Goal: Task Accomplishment & Management: Use online tool/utility

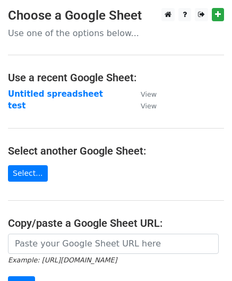
scroll to position [38, 0]
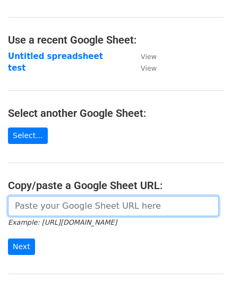
click at [72, 204] on input "url" at bounding box center [113, 206] width 211 height 20
paste input "[URL][DOMAIN_NAME]"
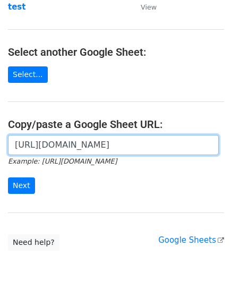
scroll to position [99, 0]
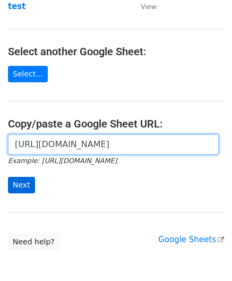
type input "[URL][DOMAIN_NAME]"
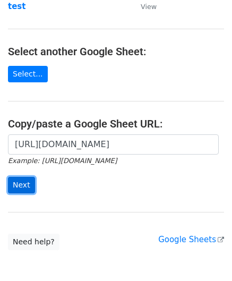
scroll to position [0, 0]
click at [25, 184] on input "Next" at bounding box center [21, 185] width 27 height 16
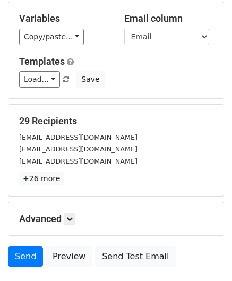
scroll to position [55, 0]
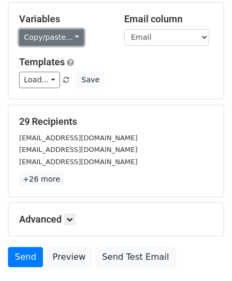
click at [42, 39] on link "Copy/paste..." at bounding box center [51, 37] width 65 height 16
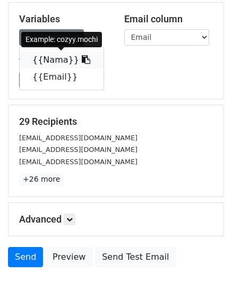
click at [50, 58] on link "{{Nama}}" at bounding box center [62, 60] width 84 height 17
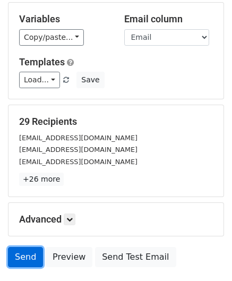
click at [30, 256] on link "Send" at bounding box center [25, 257] width 35 height 20
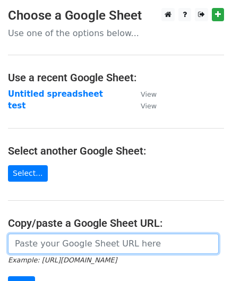
click at [120, 246] on input "url" at bounding box center [113, 244] width 211 height 20
paste input "[URL][DOMAIN_NAME]"
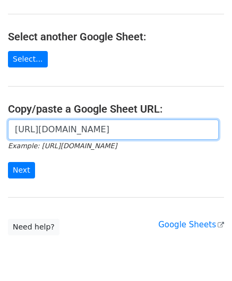
scroll to position [118, 0]
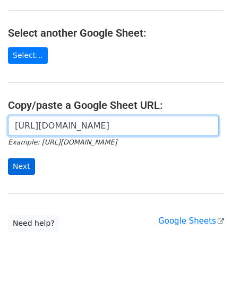
type input "[URL][DOMAIN_NAME]"
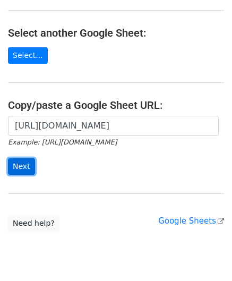
scroll to position [0, 0]
click at [21, 160] on input "Next" at bounding box center [21, 166] width 27 height 16
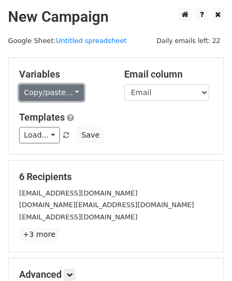
click at [62, 98] on link "Copy/paste..." at bounding box center [51, 92] width 65 height 16
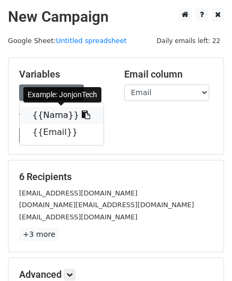
click at [82, 114] on icon at bounding box center [86, 114] width 8 height 8
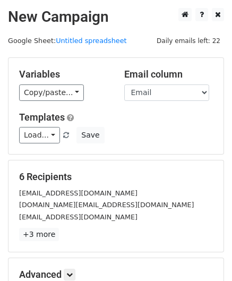
scroll to position [130, 0]
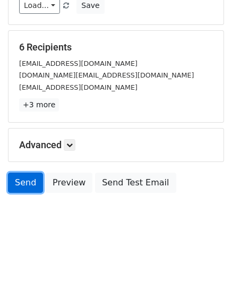
click at [29, 183] on link "Send" at bounding box center [25, 183] width 35 height 20
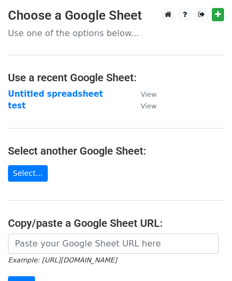
scroll to position [54, 0]
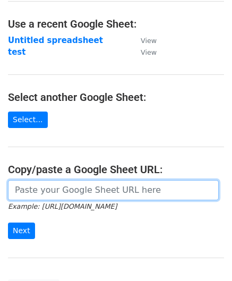
click at [80, 190] on input "url" at bounding box center [113, 190] width 211 height 20
paste input "[URL][DOMAIN_NAME]"
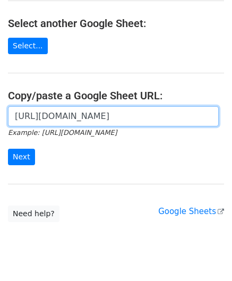
scroll to position [130, 0]
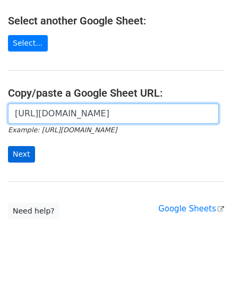
type input "[URL][DOMAIN_NAME]"
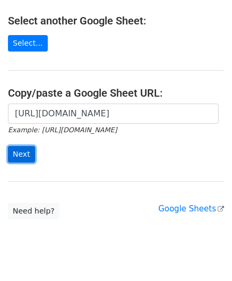
click at [22, 149] on input "Next" at bounding box center [21, 154] width 27 height 16
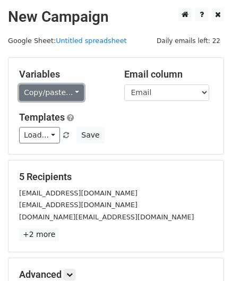
click at [58, 86] on link "Copy/paste..." at bounding box center [51, 92] width 65 height 16
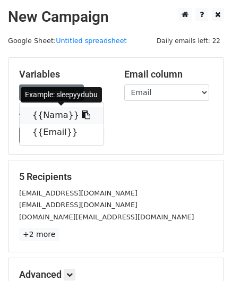
click at [65, 118] on link "{{Nama}}" at bounding box center [62, 115] width 84 height 17
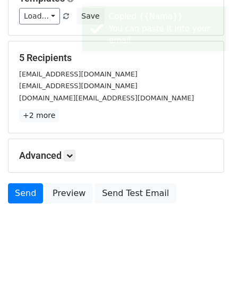
scroll to position [130, 0]
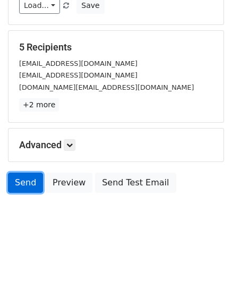
click at [32, 173] on link "Send" at bounding box center [25, 183] width 35 height 20
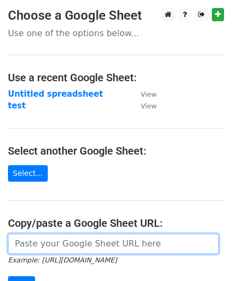
click at [129, 242] on input "url" at bounding box center [113, 244] width 211 height 20
paste input "[URL][DOMAIN_NAME]"
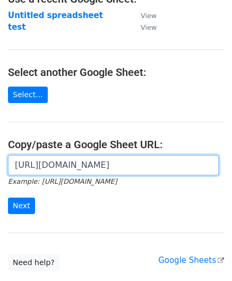
scroll to position [82, 0]
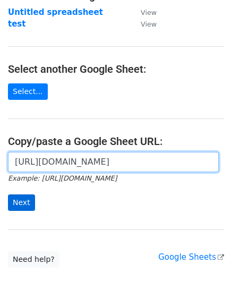
type input "[URL][DOMAIN_NAME]"
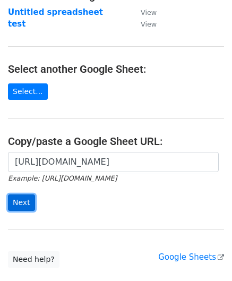
click at [19, 203] on input "Next" at bounding box center [21, 202] width 27 height 16
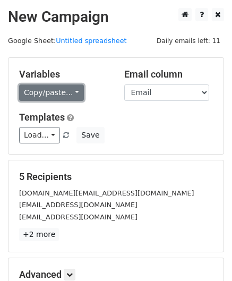
click at [69, 94] on link "Copy/paste..." at bounding box center [51, 92] width 65 height 16
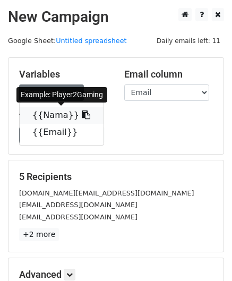
click at [66, 121] on link "{{Nama}}" at bounding box center [62, 115] width 84 height 17
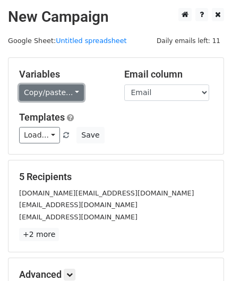
click at [53, 89] on link "Copy/paste..." at bounding box center [51, 92] width 65 height 16
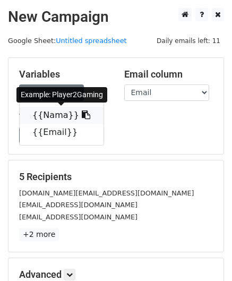
click at [56, 114] on link "{{Nama}}" at bounding box center [62, 115] width 84 height 17
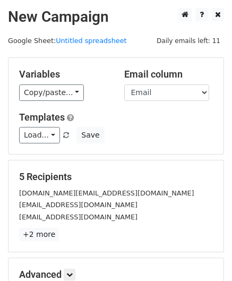
scroll to position [130, 0]
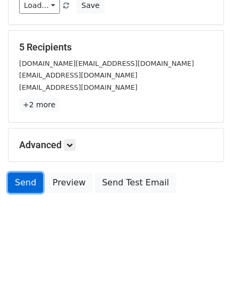
click at [18, 188] on link "Send" at bounding box center [25, 183] width 35 height 20
